Goal: Communication & Community: Connect with others

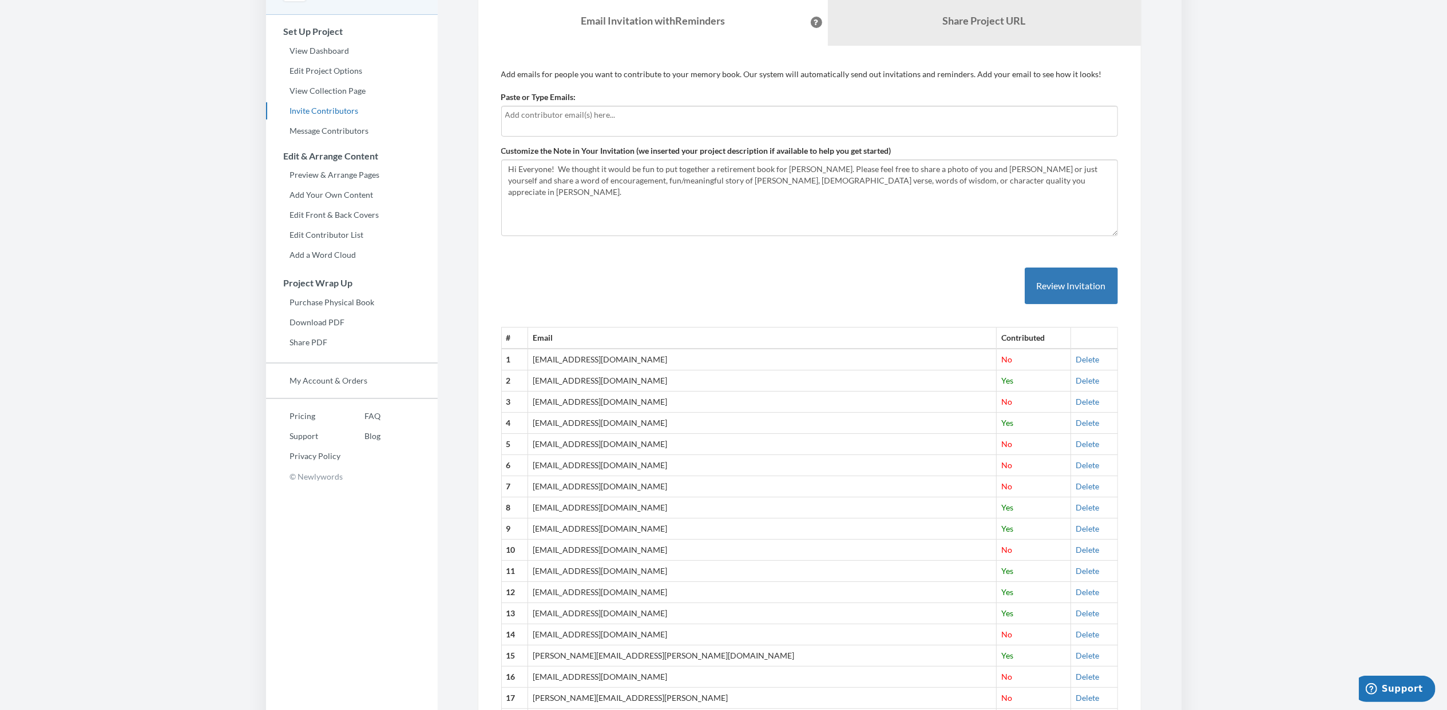
scroll to position [63, 0]
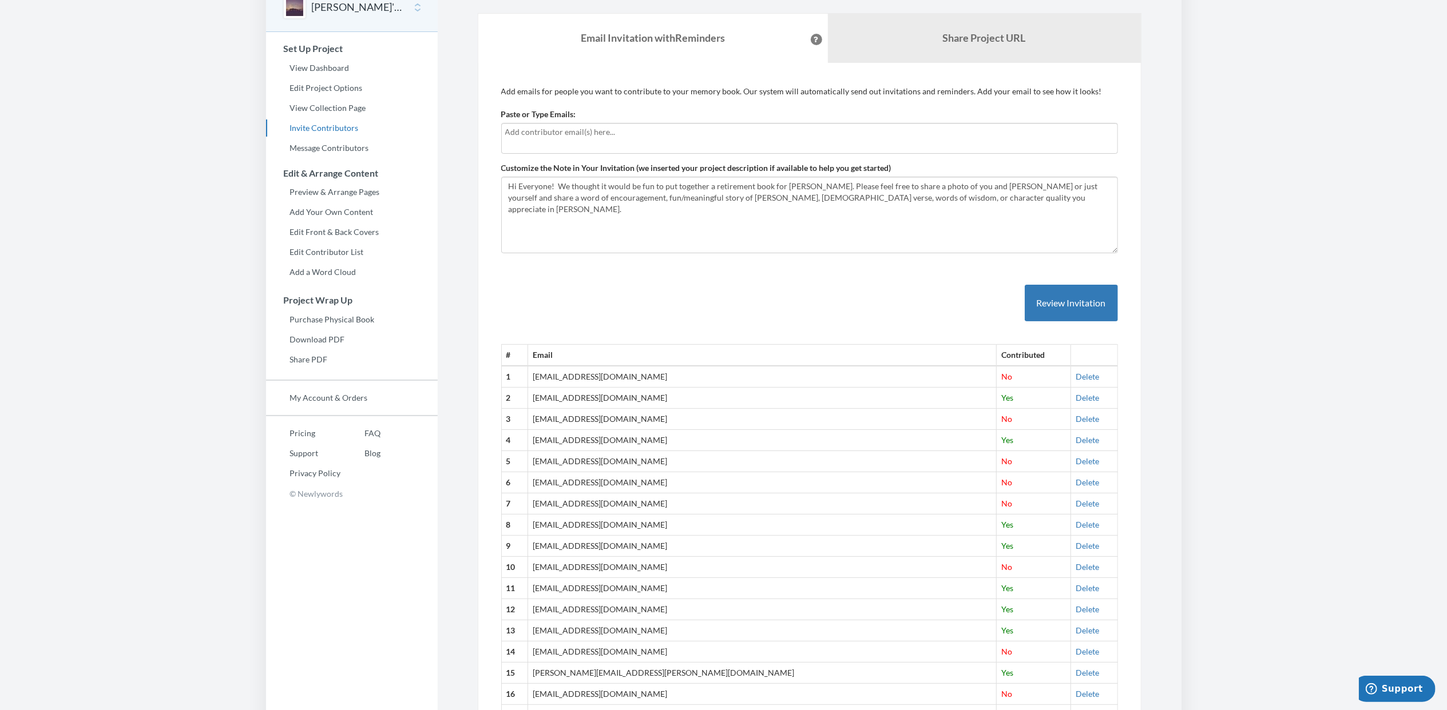
click at [522, 134] on input "text" at bounding box center [809, 132] width 609 height 13
type input "s"
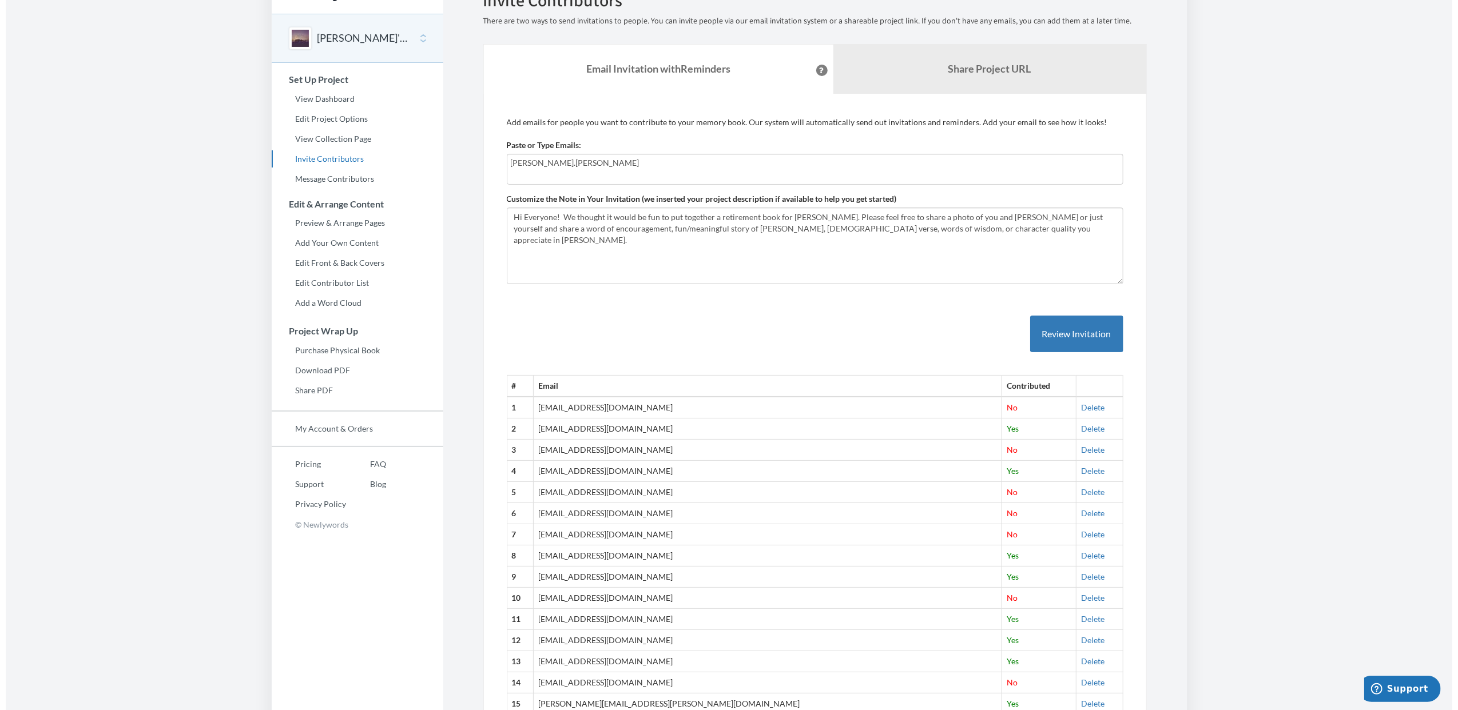
scroll to position [22, 0]
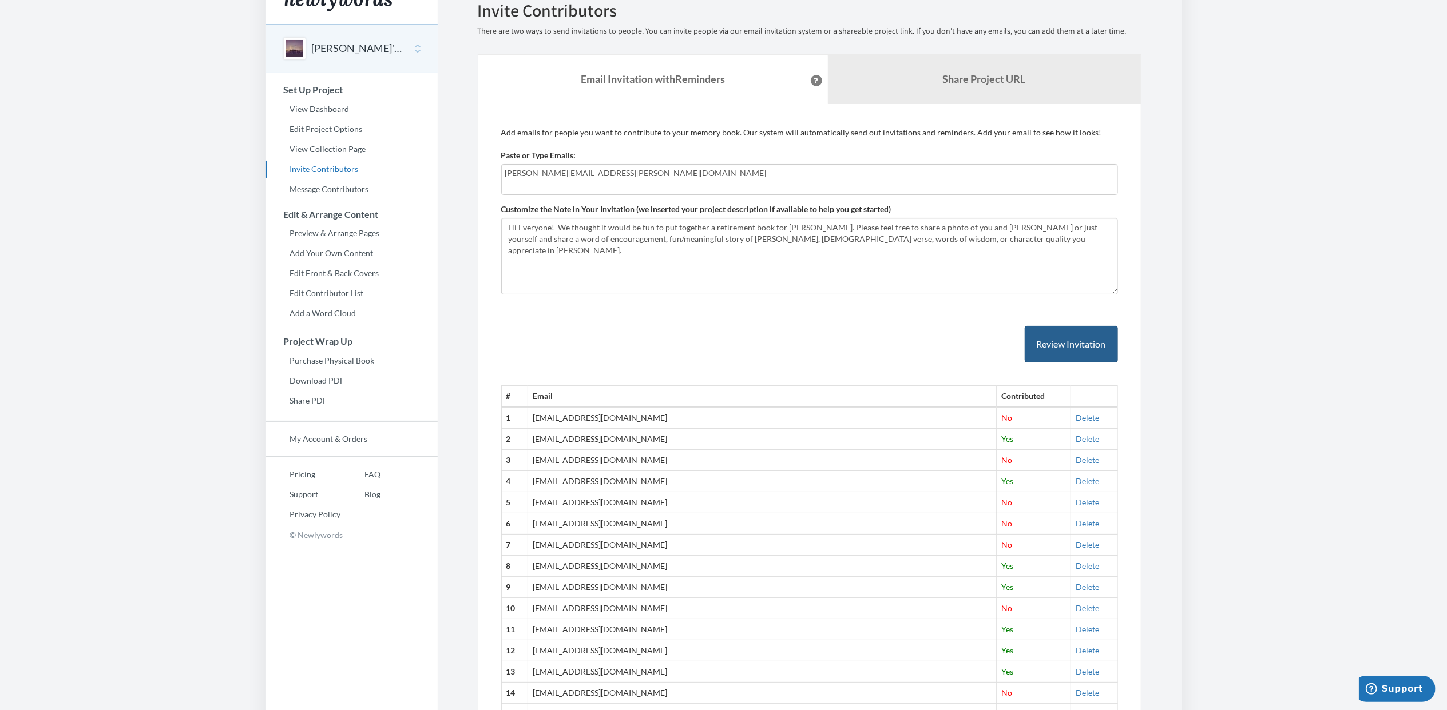
type input "[PERSON_NAME][EMAIL_ADDRESS][PERSON_NAME][DOMAIN_NAME]"
click at [1037, 346] on button "Review Invitation" at bounding box center [1070, 344] width 93 height 37
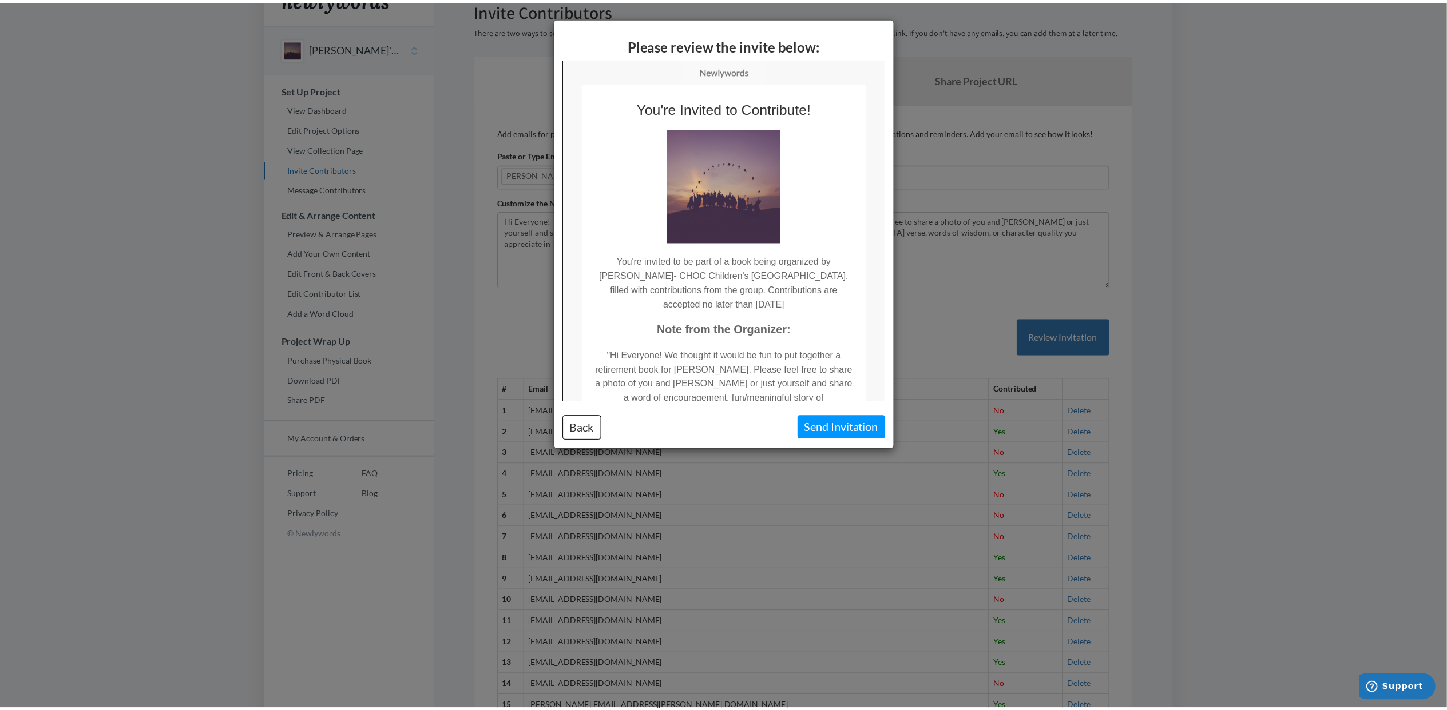
scroll to position [0, 0]
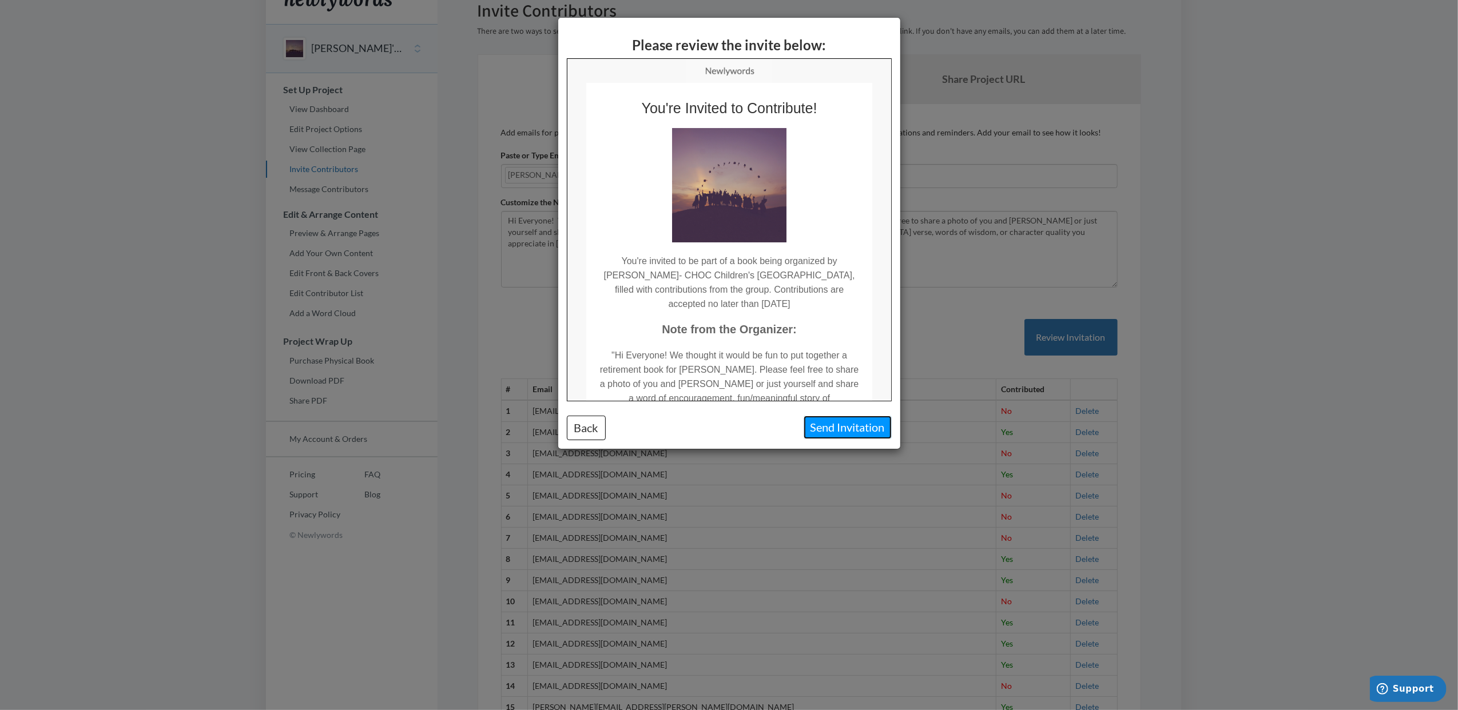
click at [864, 427] on button "Send Invitation" at bounding box center [848, 427] width 88 height 23
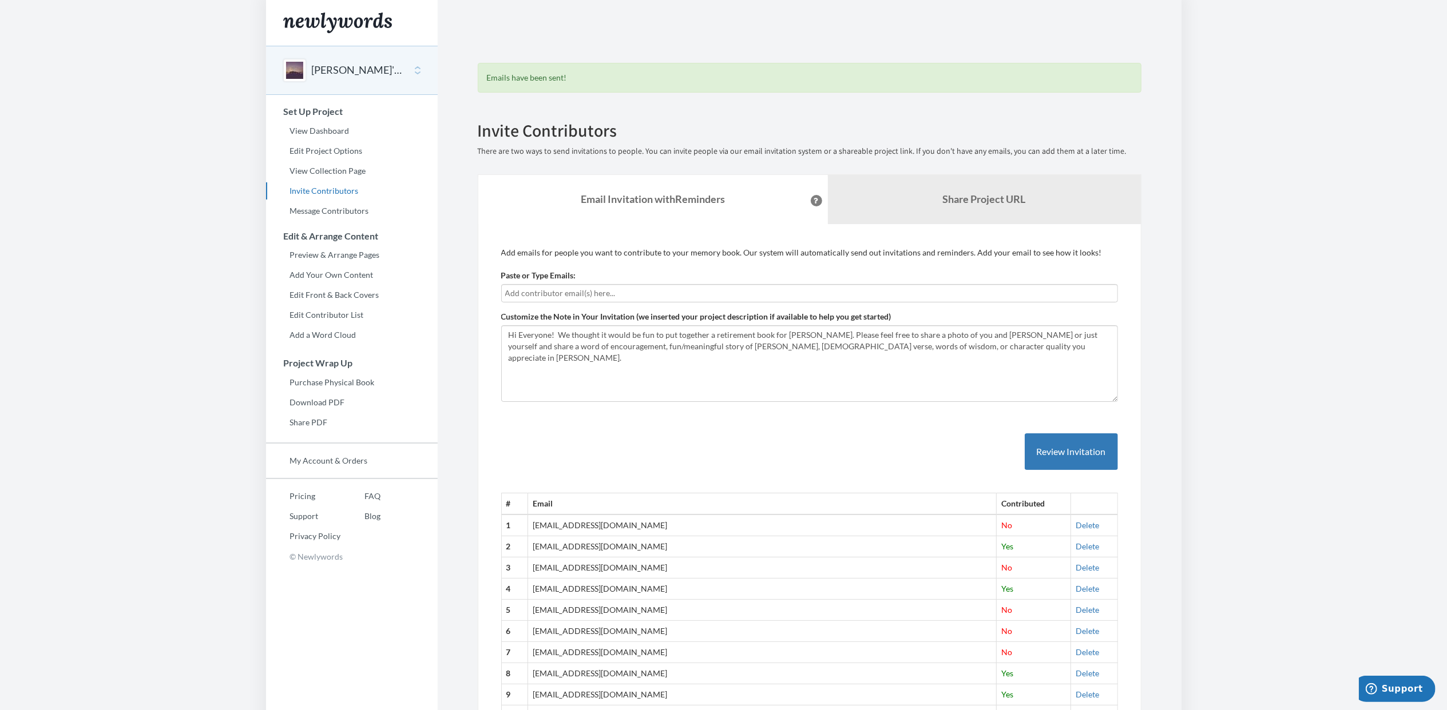
click at [564, 293] on input "text" at bounding box center [809, 293] width 609 height 13
click at [509, 296] on input "[EMAIL_ADDRESS][DOMAIN_NAME]" at bounding box center [809, 293] width 609 height 13
type input "[EMAIL_ADDRESS][DOMAIN_NAME]"
click at [1026, 445] on button "Review Invitation" at bounding box center [1070, 452] width 93 height 37
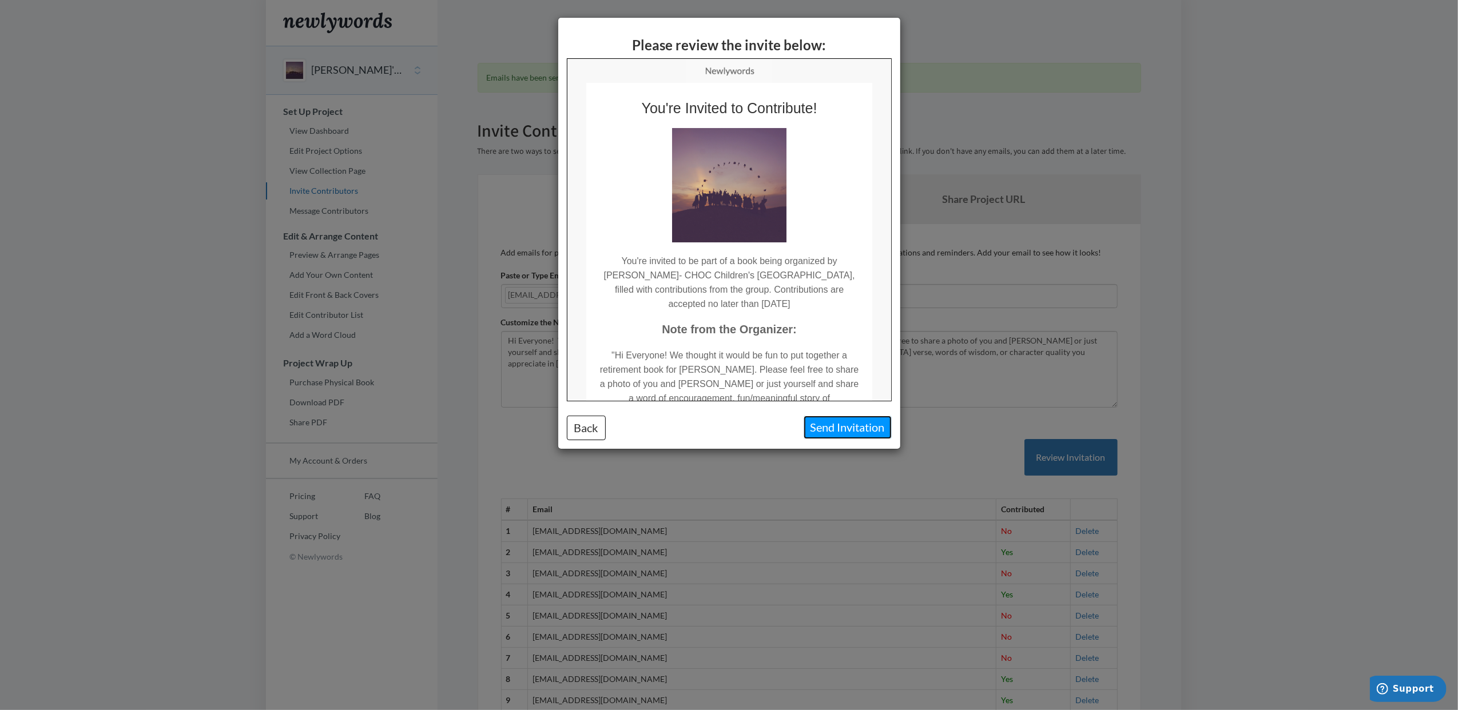
click at [845, 430] on button "Send Invitation" at bounding box center [848, 427] width 88 height 23
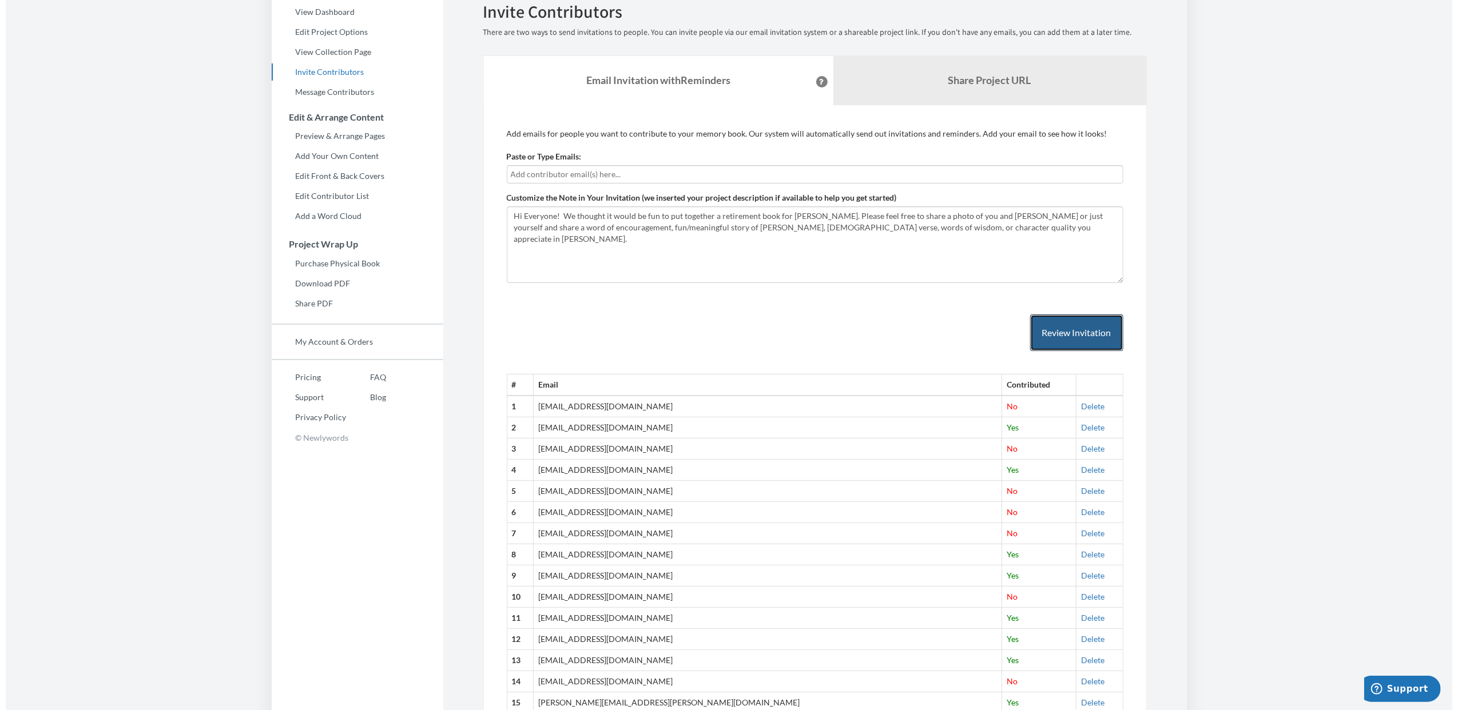
scroll to position [110, 0]
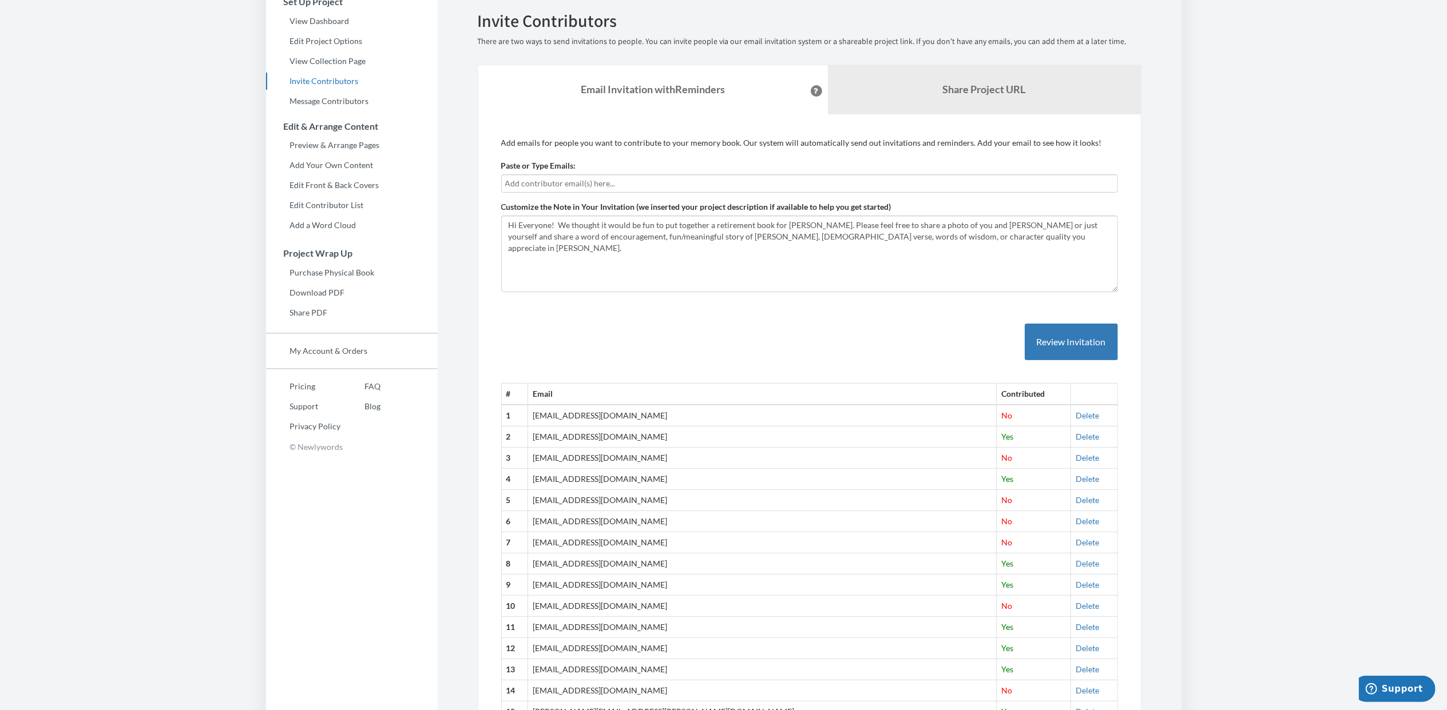
click at [521, 183] on input "text" at bounding box center [809, 183] width 609 height 13
type input "[EMAIL_ADDRESS][DOMAIN_NAME]"
click at [1087, 339] on button "Review Invitation" at bounding box center [1070, 342] width 93 height 37
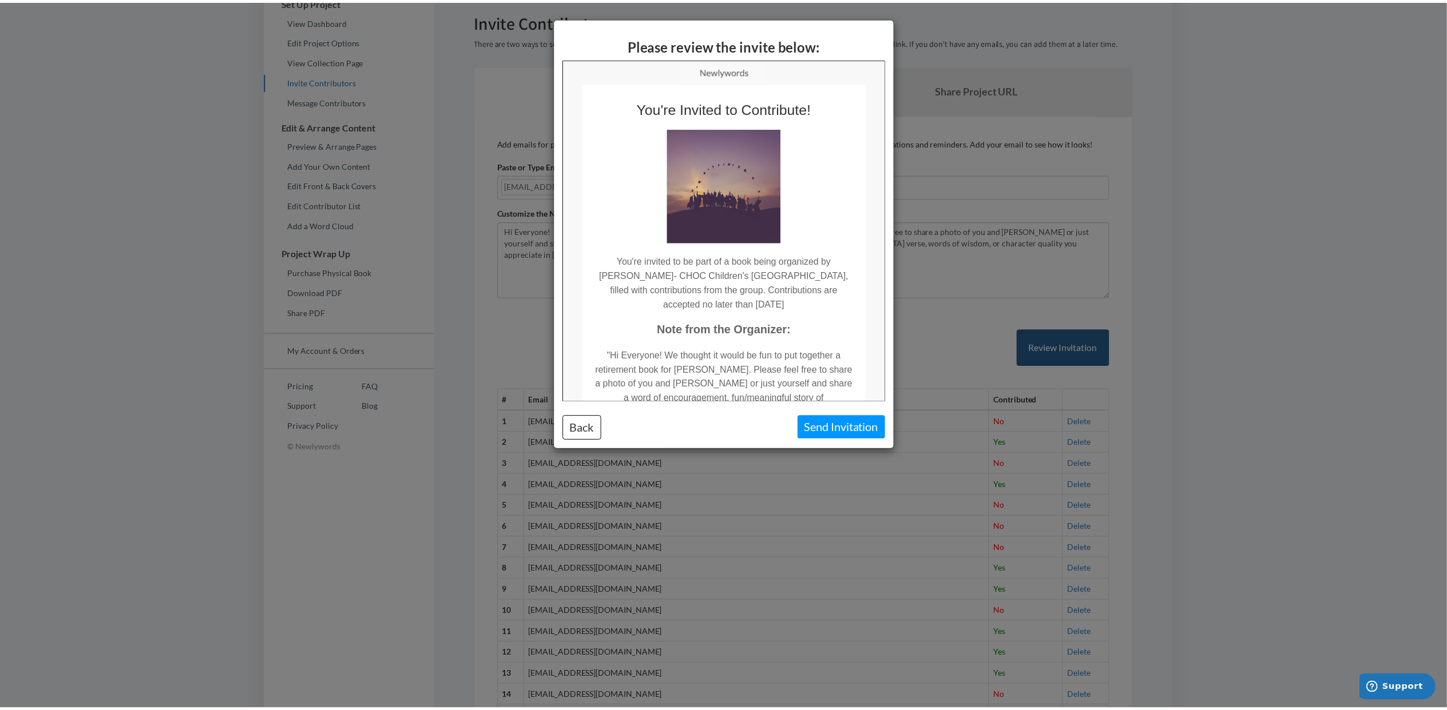
scroll to position [0, 0]
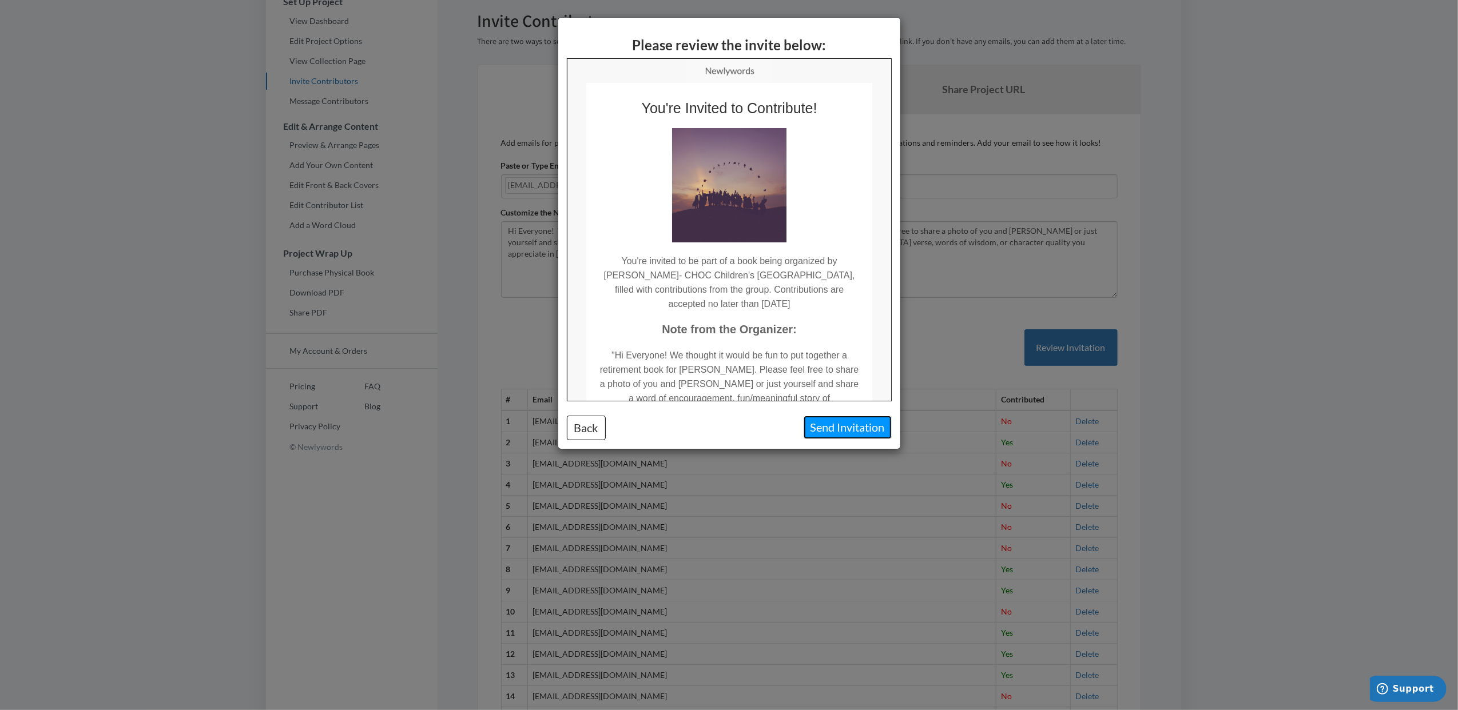
click at [859, 429] on button "Send Invitation" at bounding box center [848, 427] width 88 height 23
